Goal: Find specific page/section: Find specific page/section

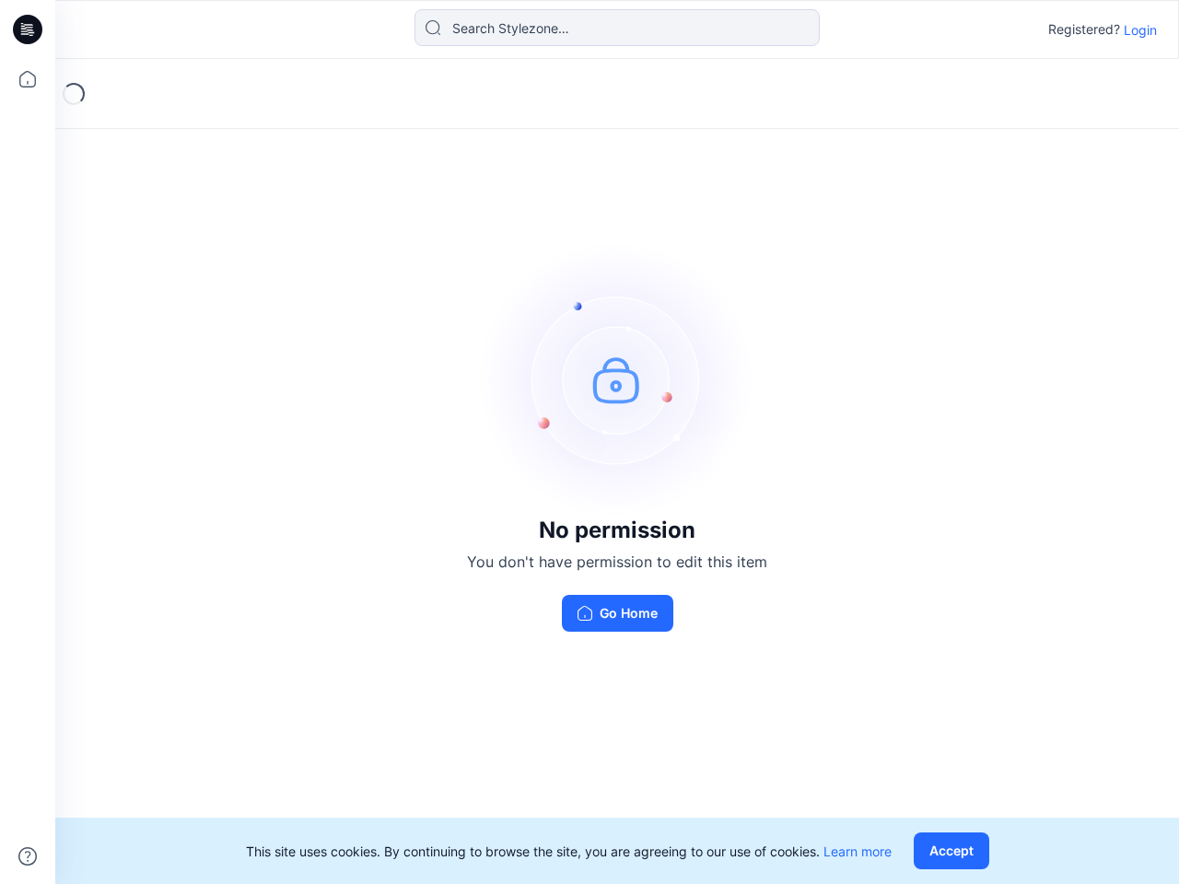
click at [589, 442] on img at bounding box center [617, 379] width 276 height 276
click at [29, 29] on icon at bounding box center [30, 29] width 7 height 1
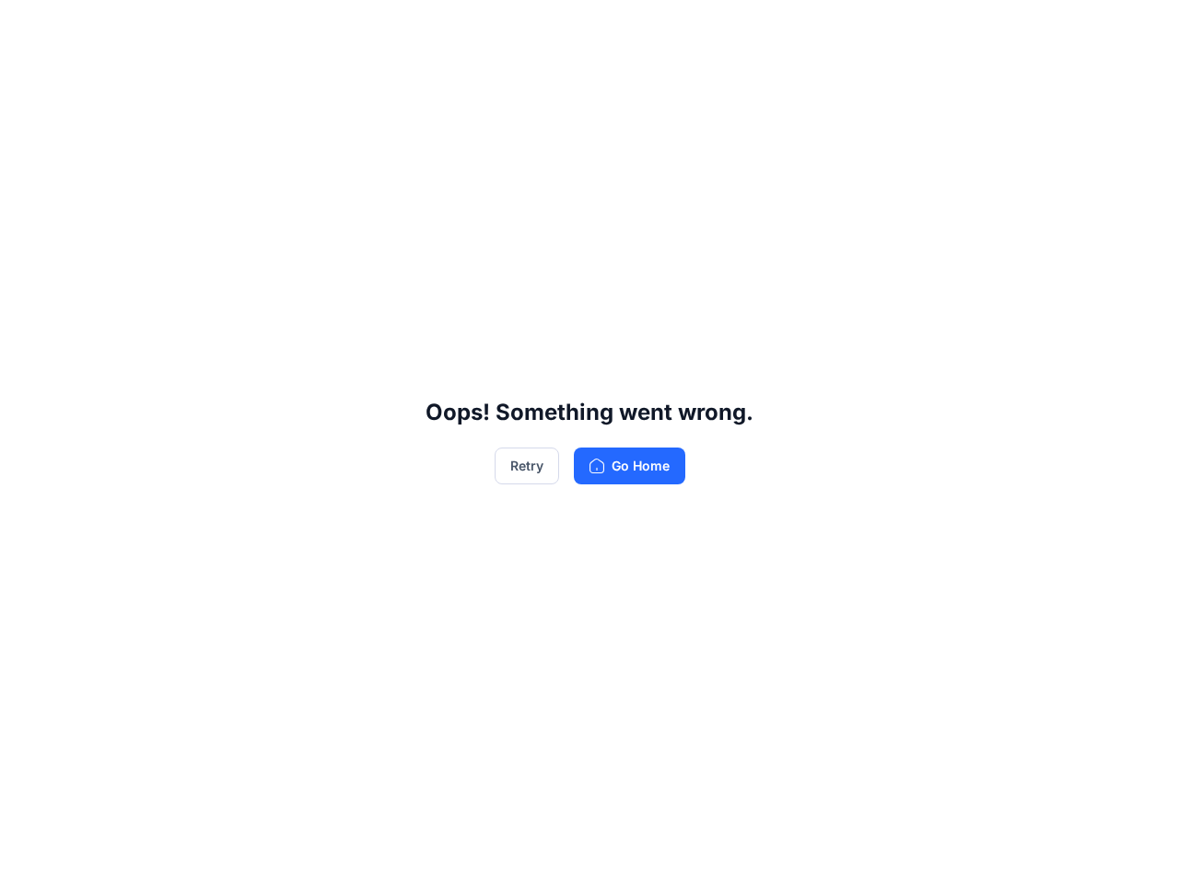
click at [28, 856] on div "Oops! Something went wrong. Retry Go Home" at bounding box center [589, 442] width 1179 height 884
click at [617, 28] on div "Oops! Something went wrong. Retry Go Home" at bounding box center [589, 442] width 1179 height 884
click at [1140, 29] on div "Oops! Something went wrong. Retry Go Home" at bounding box center [589, 442] width 1179 height 884
click at [955, 851] on div "Oops! Something went wrong. Retry Go Home" at bounding box center [589, 442] width 1179 height 884
